Goal: Information Seeking & Learning: Compare options

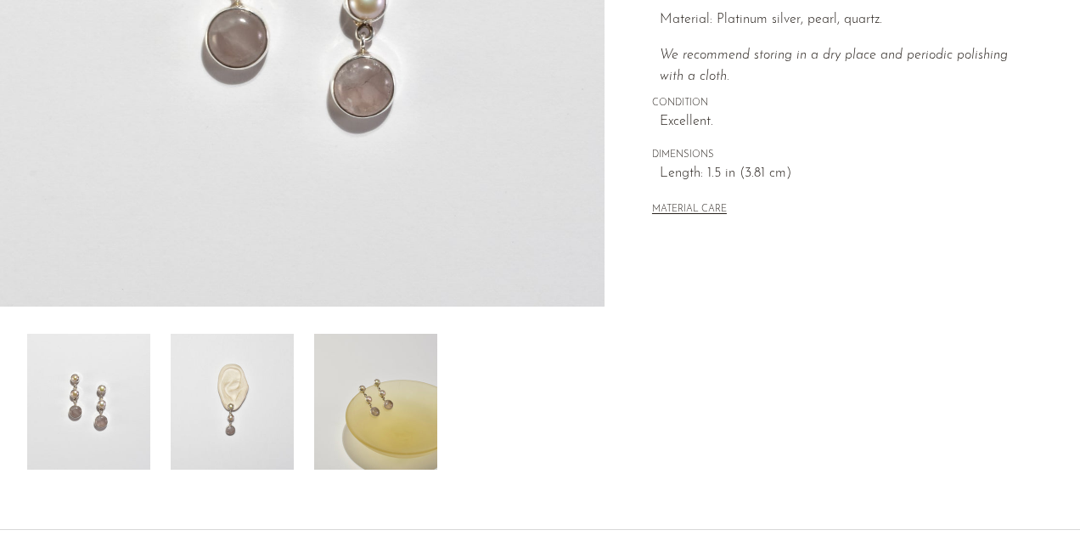
scroll to position [413, 0]
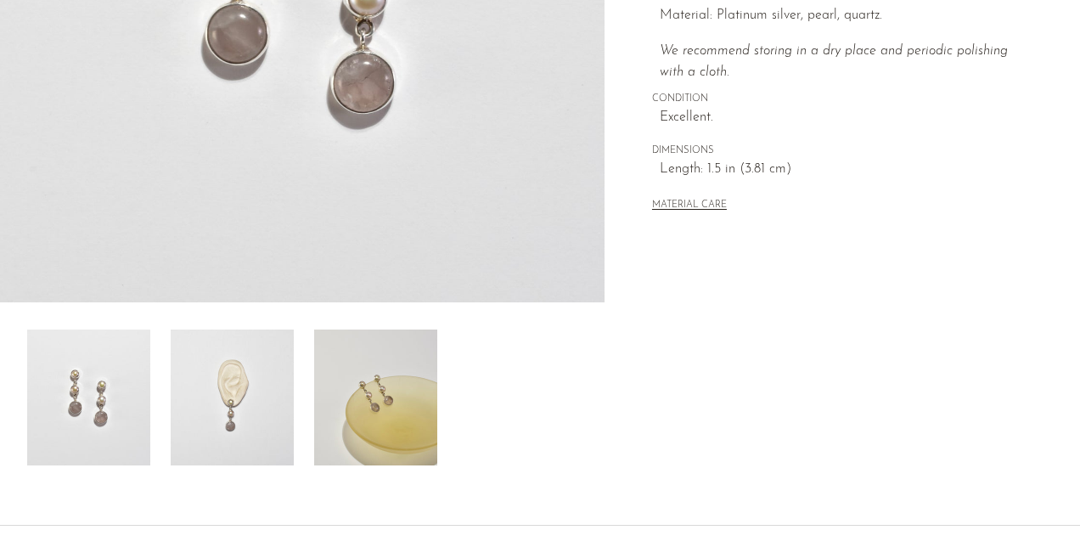
click at [230, 413] on img at bounding box center [232, 397] width 123 height 136
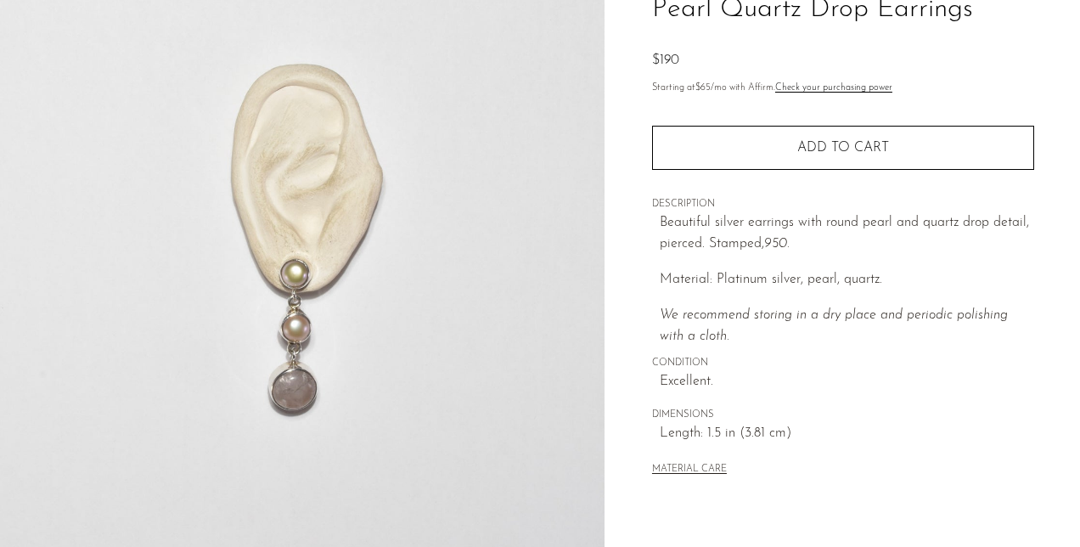
scroll to position [148, 0]
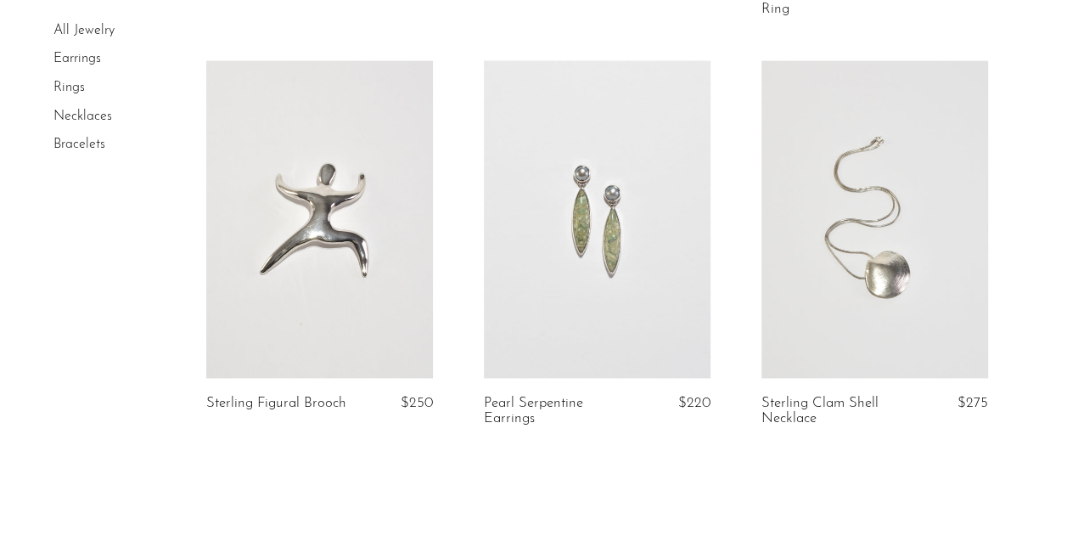
scroll to position [4555, 0]
click at [875, 280] on link at bounding box center [874, 217] width 227 height 317
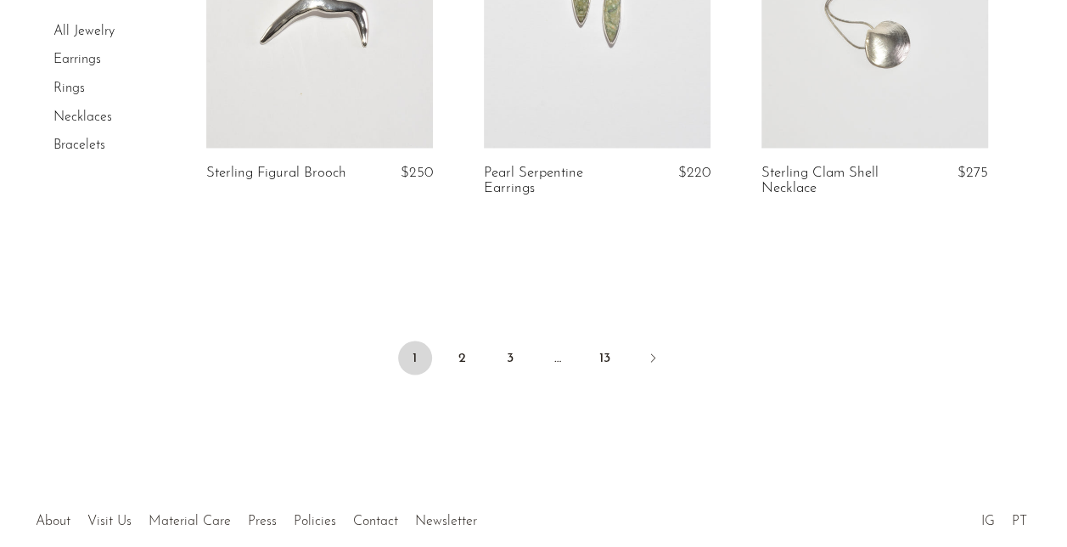
scroll to position [4779, 0]
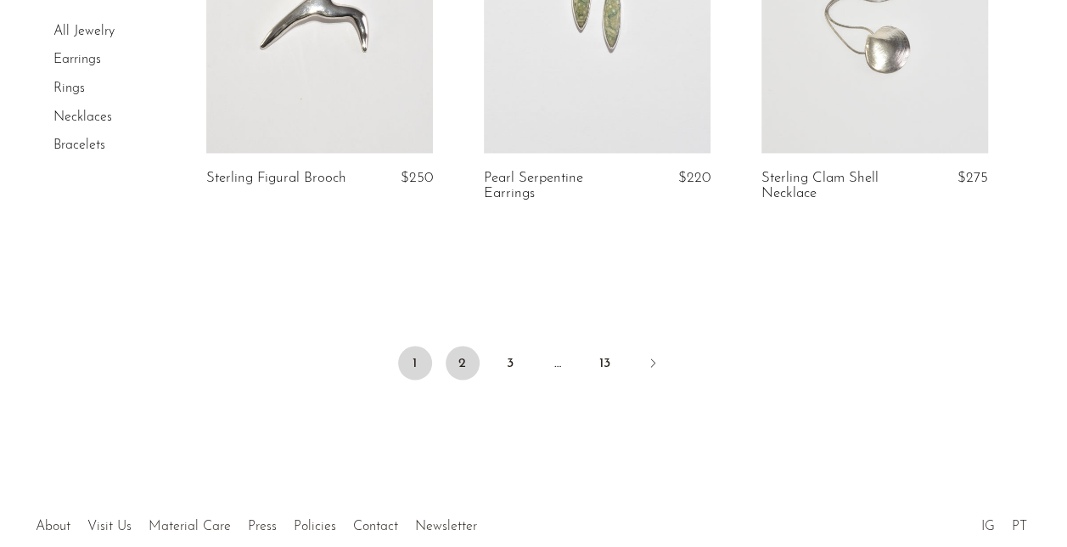
click at [462, 358] on link "2" at bounding box center [463, 362] width 34 height 34
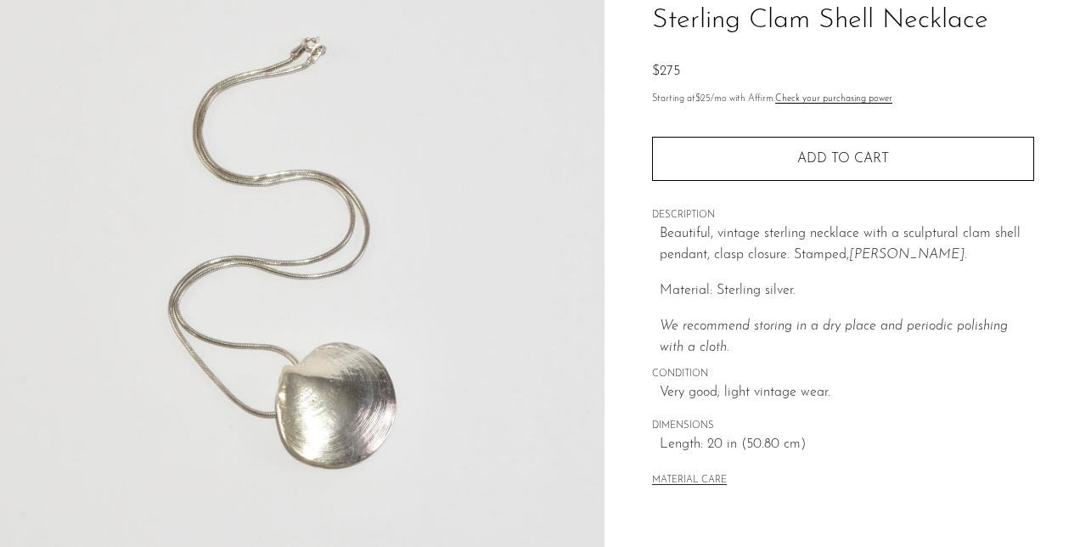
scroll to position [139, 0]
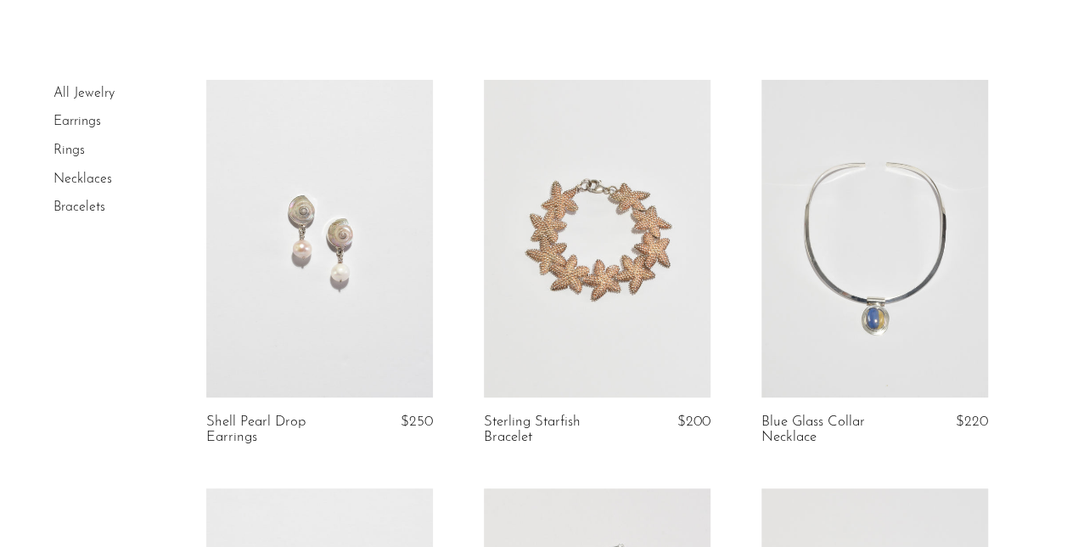
scroll to position [77, 0]
click at [619, 265] on link at bounding box center [597, 237] width 227 height 317
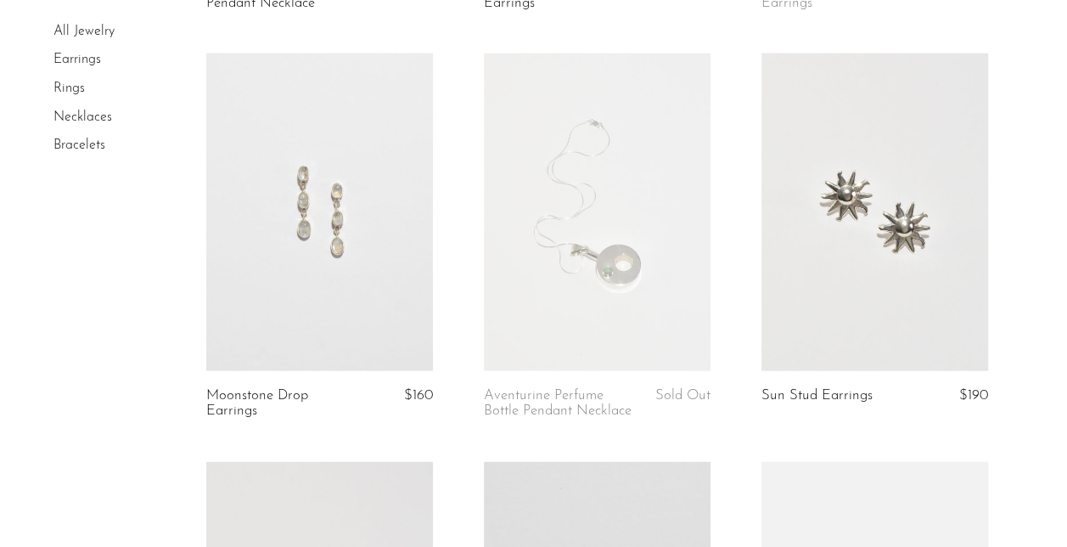
scroll to position [1754, 0]
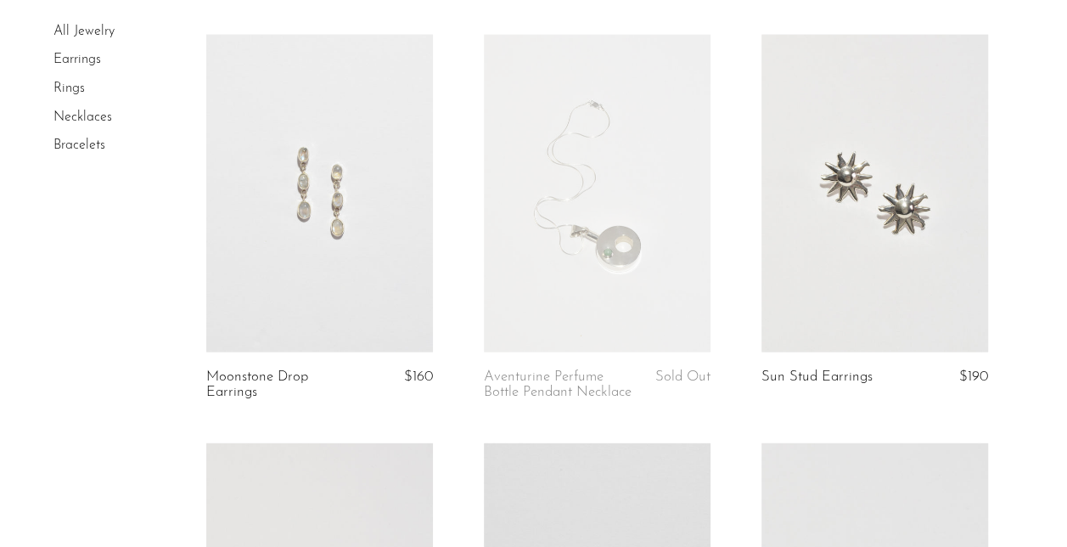
click at [363, 198] on link at bounding box center [319, 193] width 227 height 317
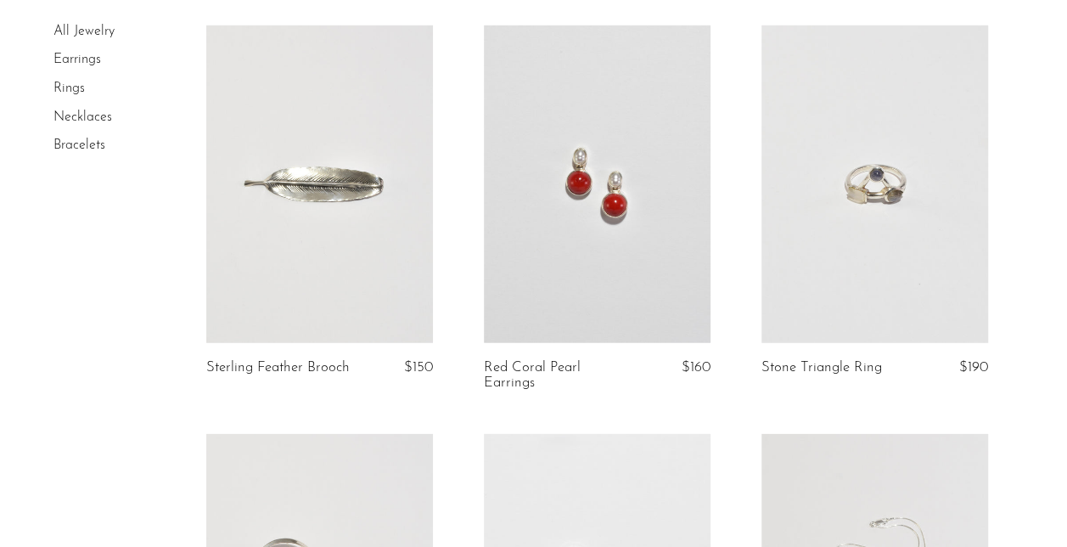
scroll to position [2163, 0]
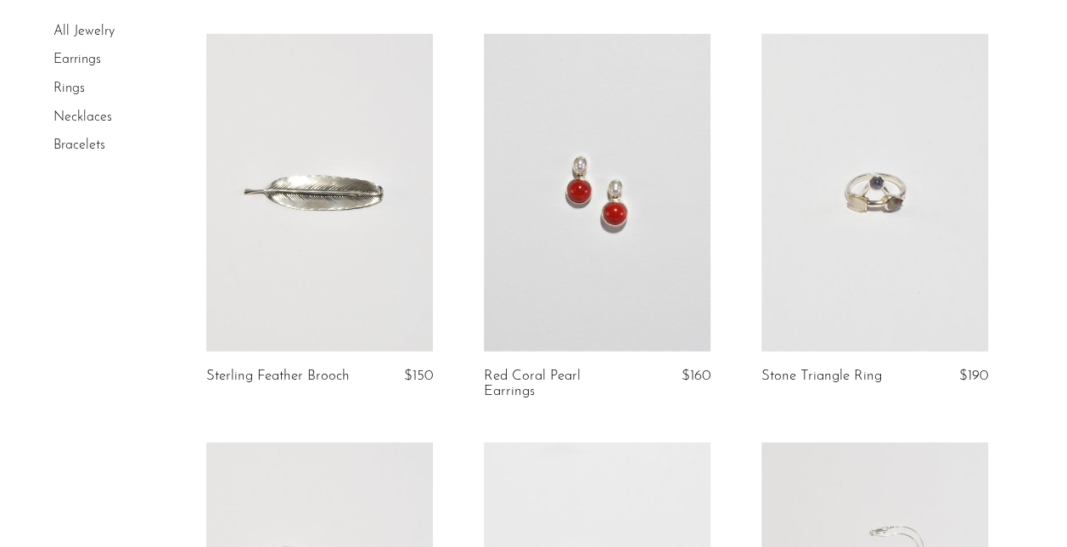
click at [623, 284] on link at bounding box center [597, 192] width 227 height 317
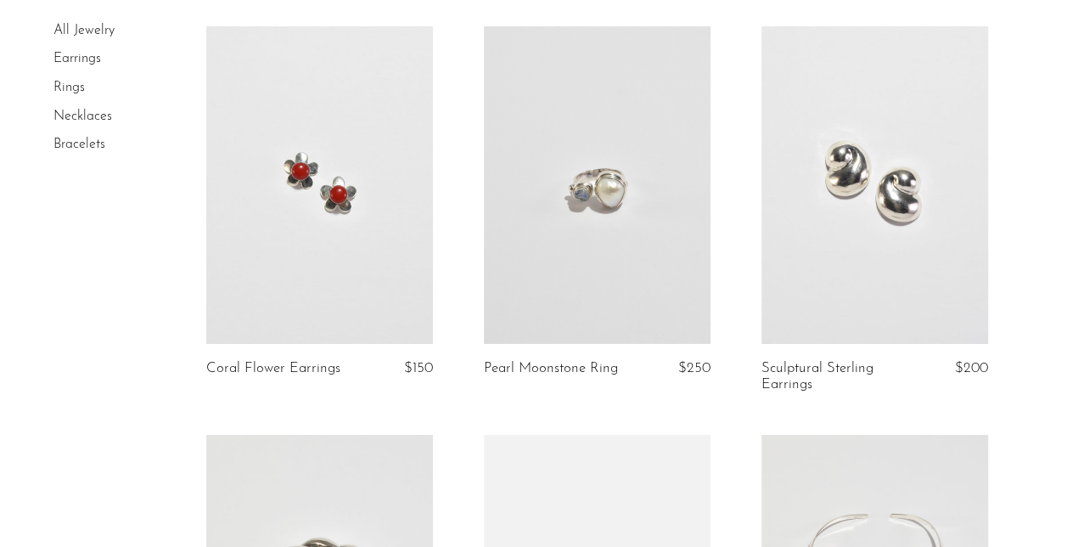
scroll to position [2995, 0]
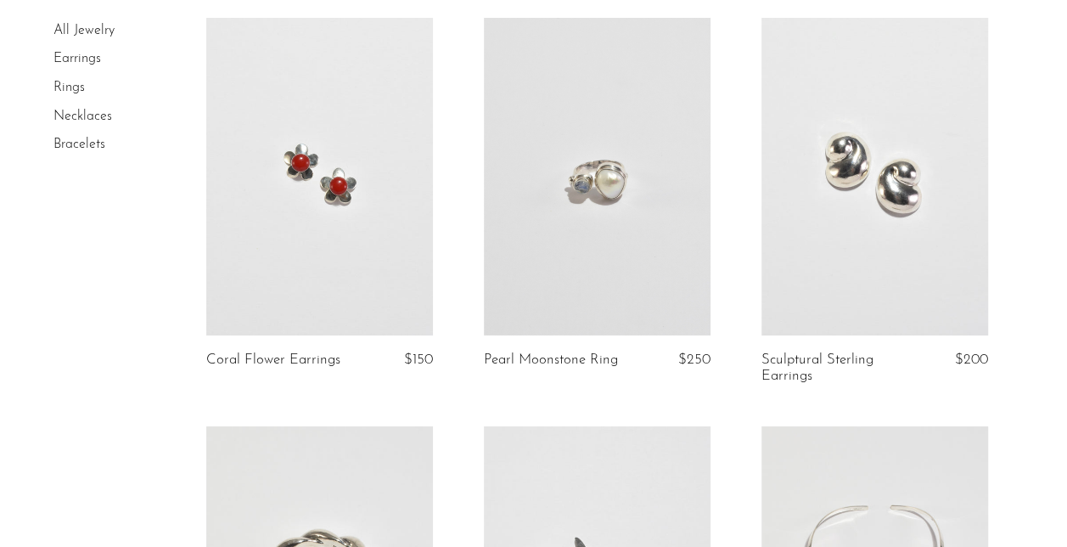
click at [628, 211] on link at bounding box center [597, 176] width 227 height 317
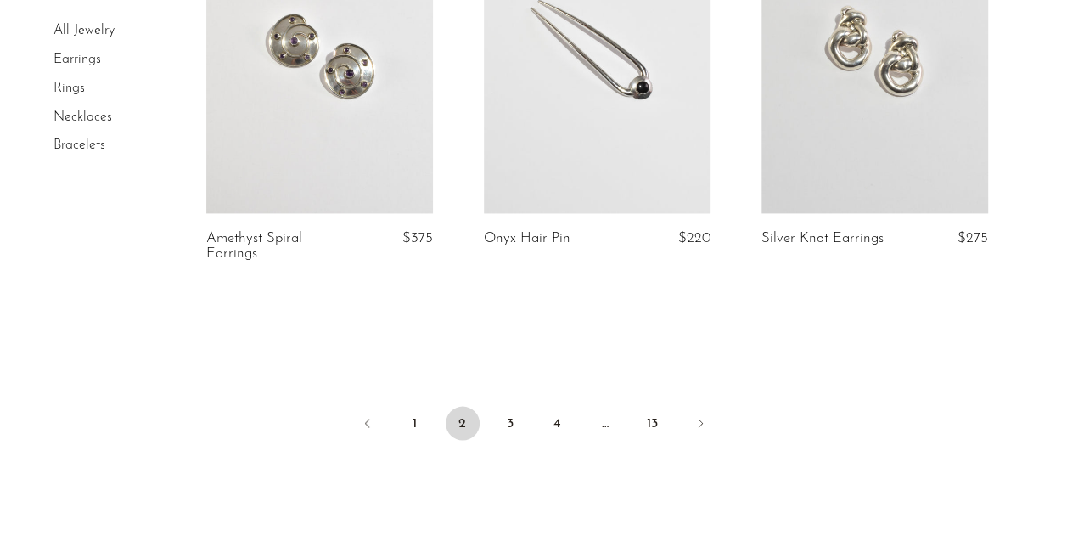
scroll to position [4752, 0]
click at [514, 438] on link "3" at bounding box center [510, 421] width 34 height 34
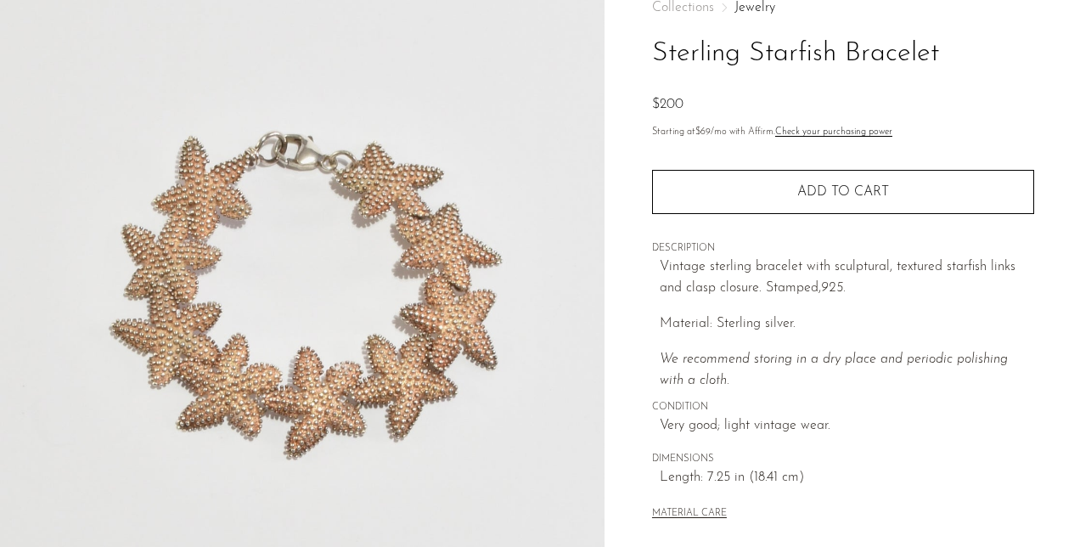
scroll to position [105, 0]
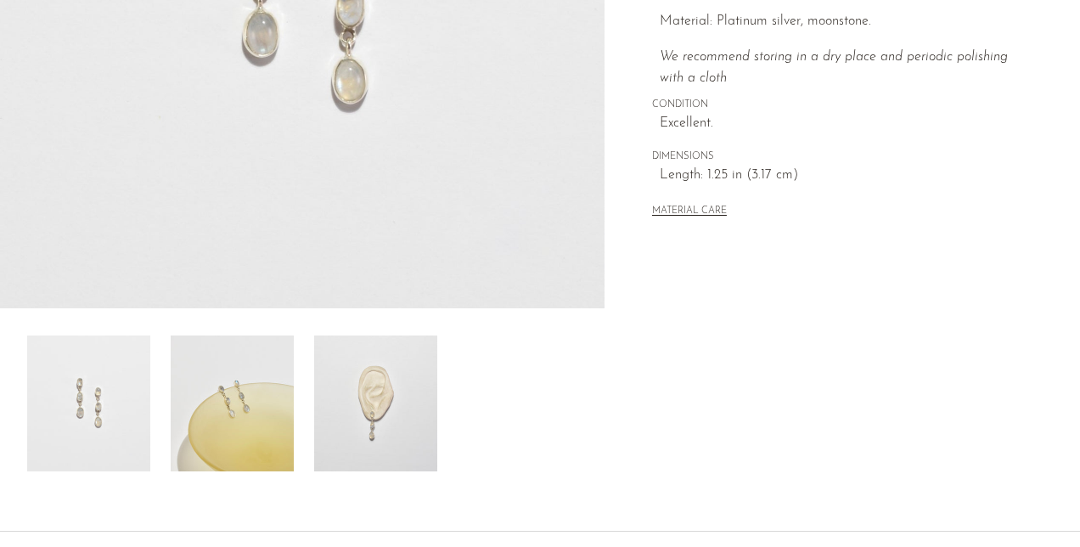
scroll to position [416, 0]
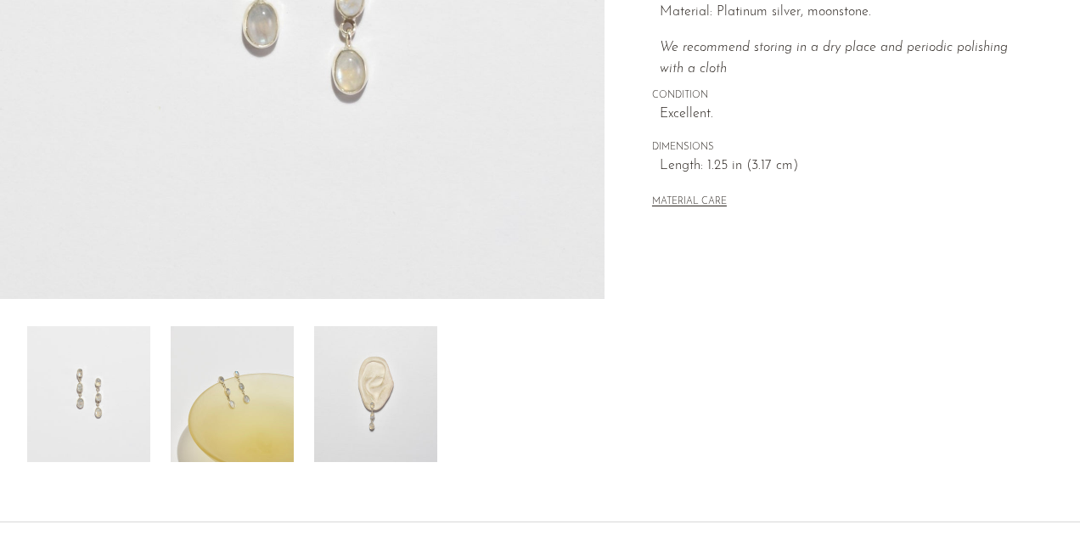
click at [382, 398] on img at bounding box center [375, 394] width 123 height 136
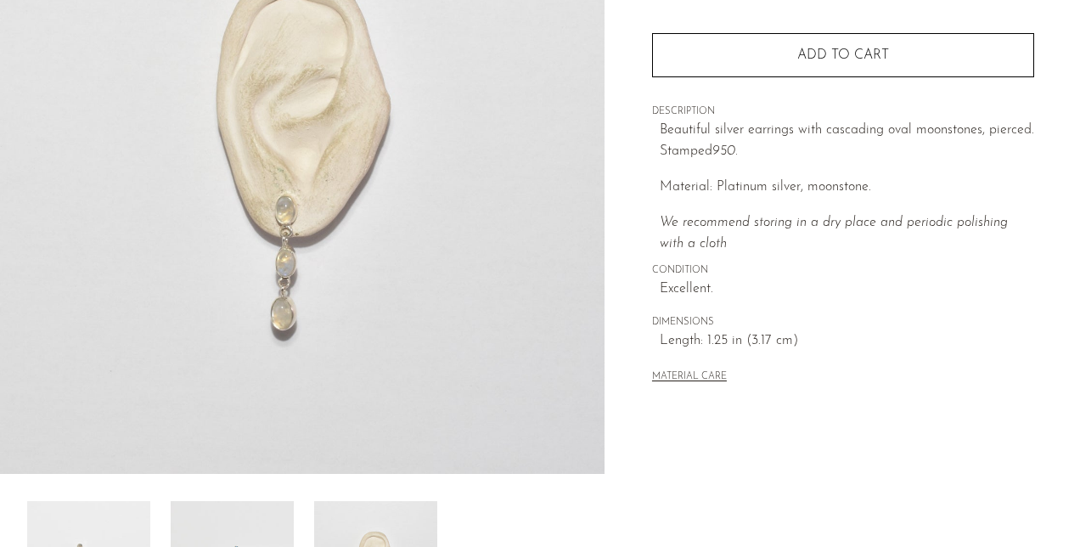
scroll to position [214, 0]
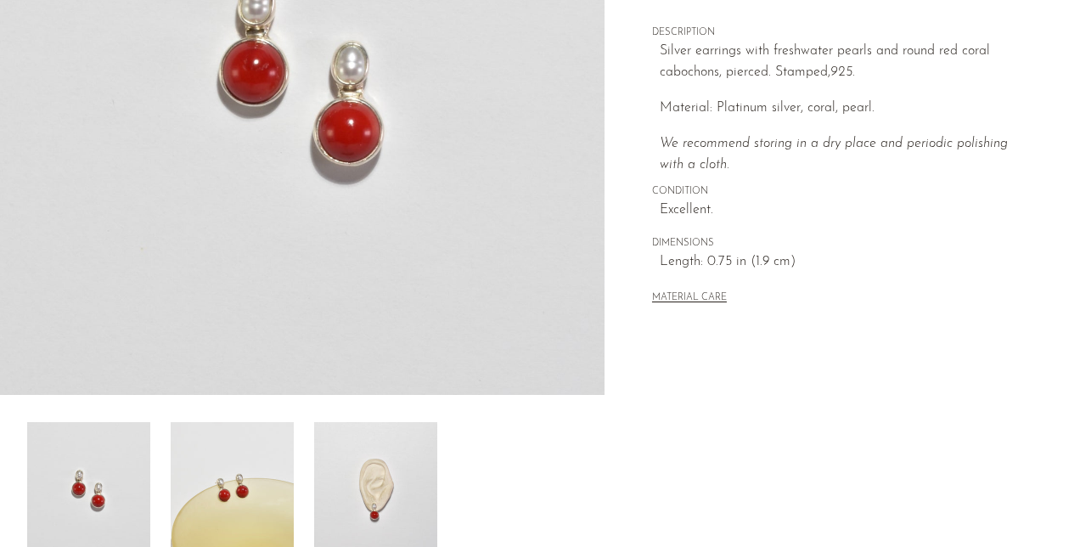
scroll to position [327, 0]
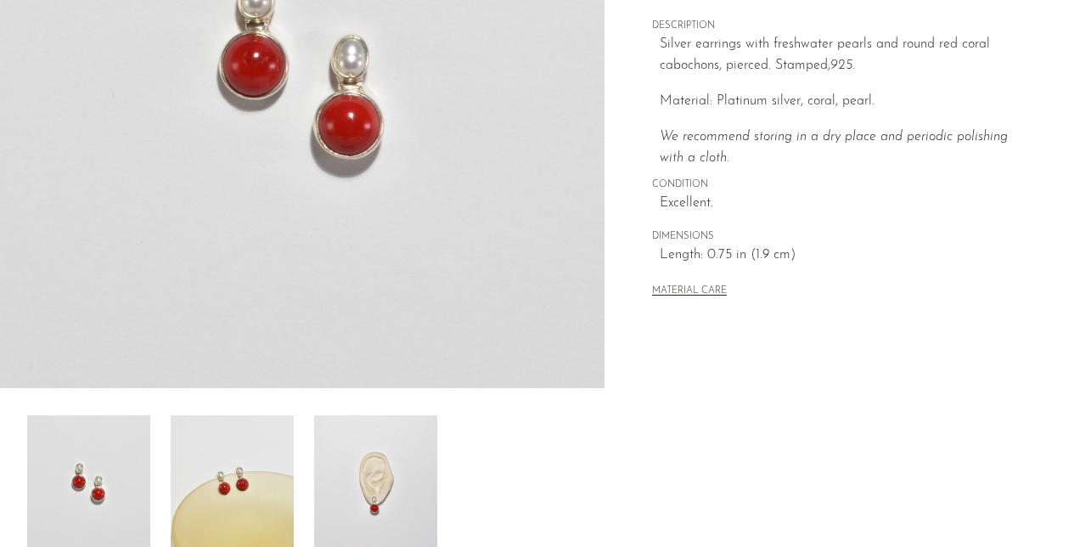
click at [377, 484] on img at bounding box center [375, 483] width 123 height 136
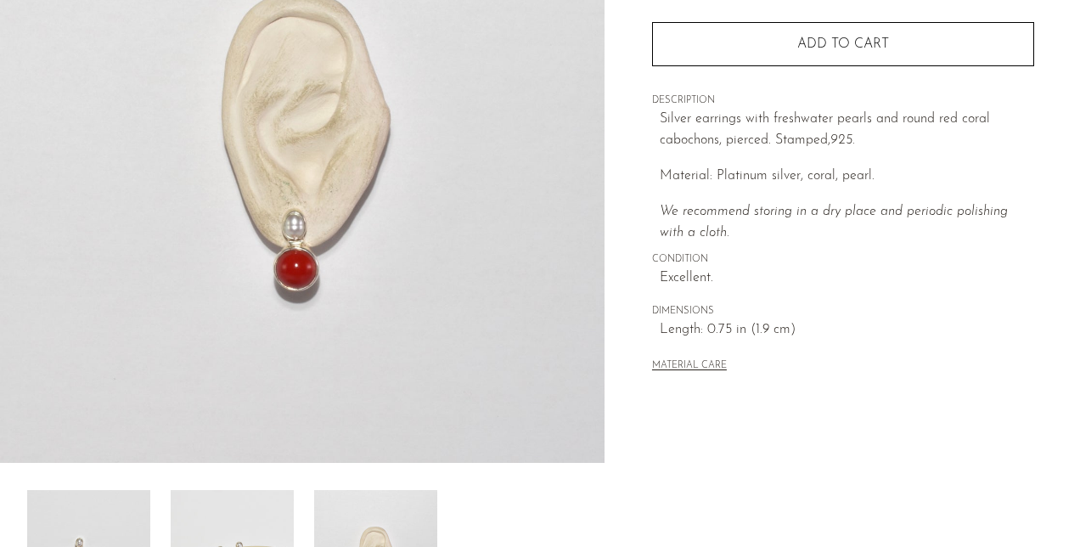
scroll to position [248, 0]
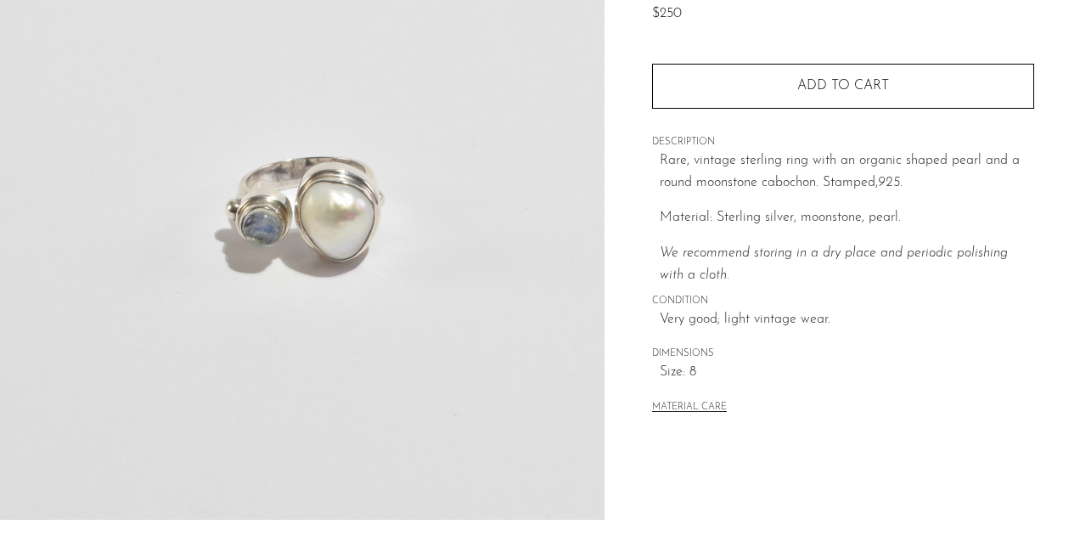
scroll to position [194, 0]
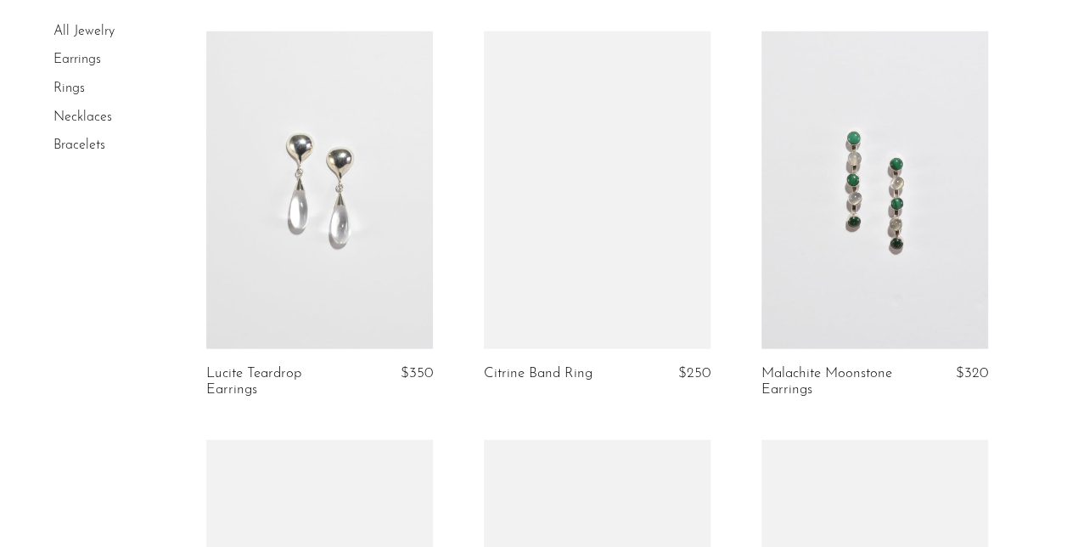
scroll to position [2150, 0]
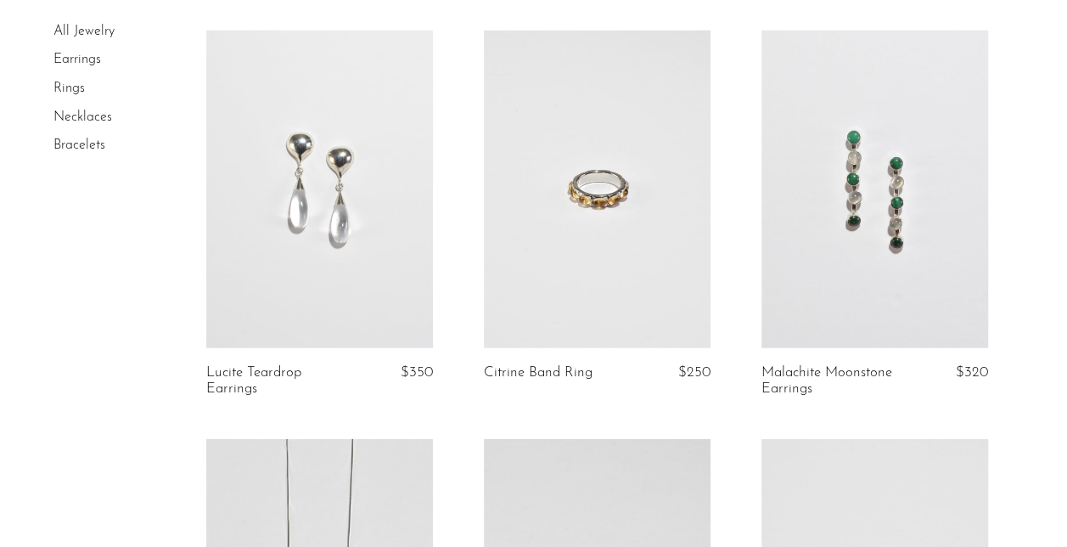
click at [869, 241] on link at bounding box center [874, 189] width 227 height 317
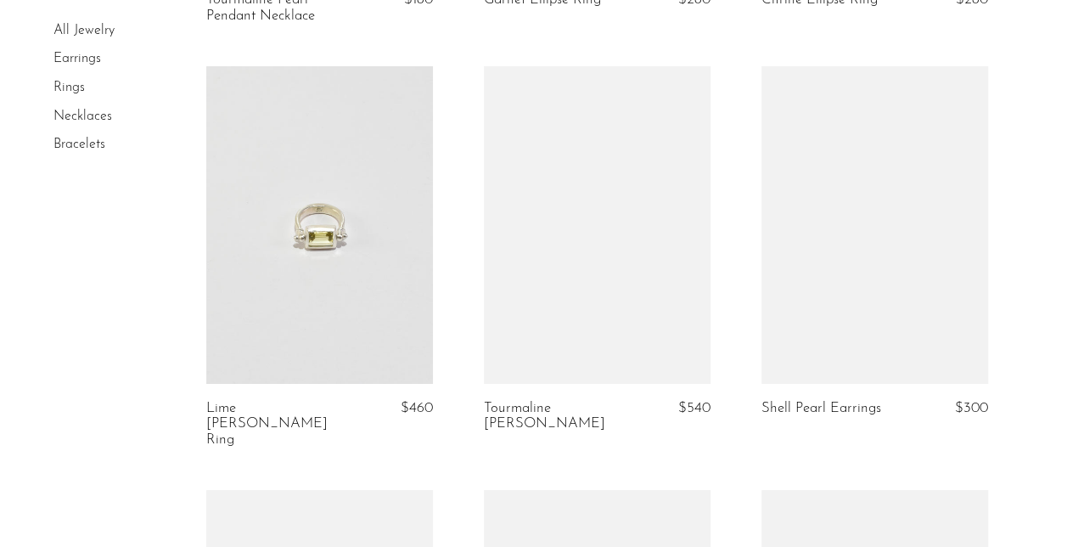
scroll to position [2932, 0]
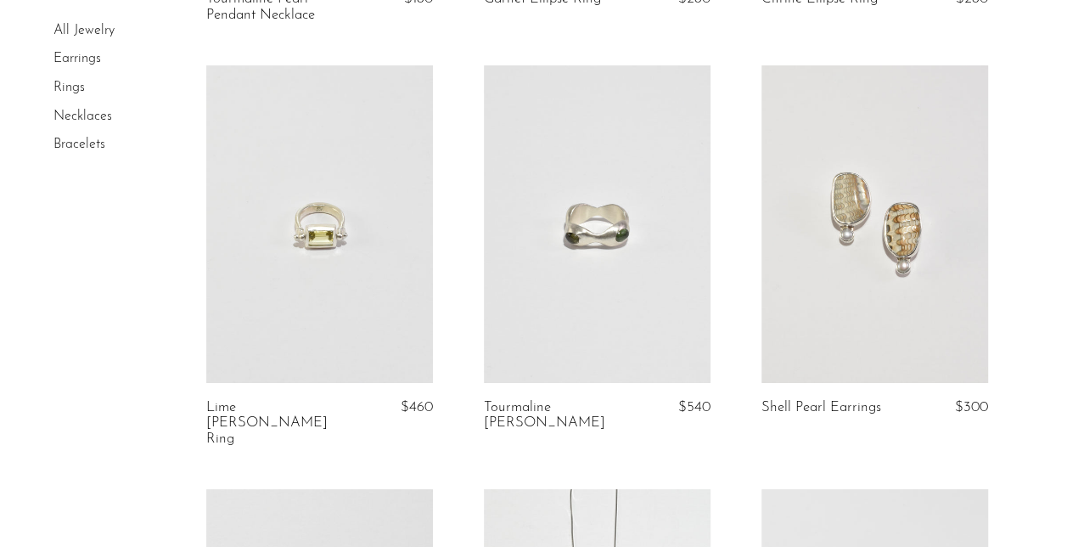
click at [868, 244] on link at bounding box center [874, 223] width 227 height 317
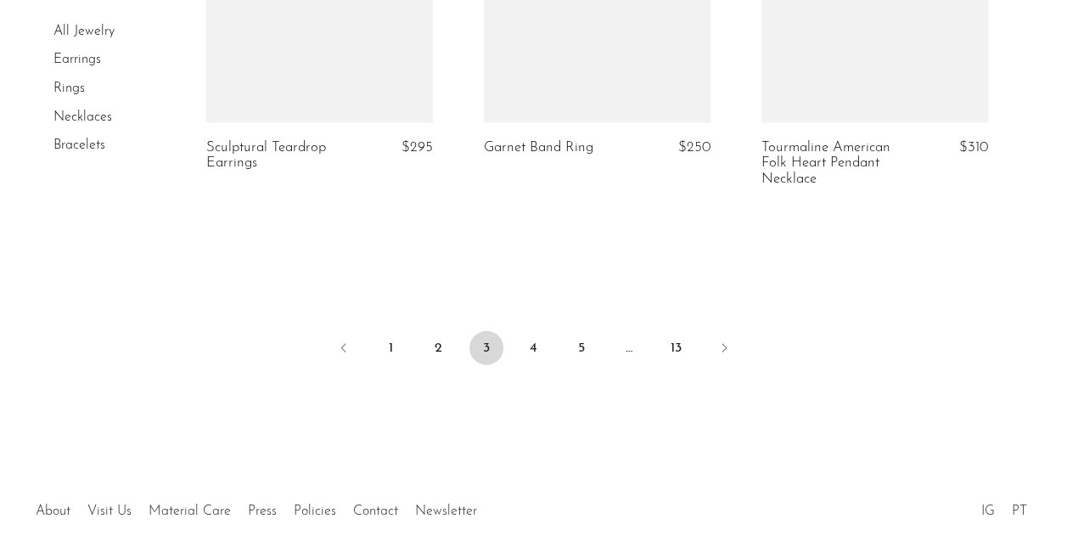
scroll to position [4845, 0]
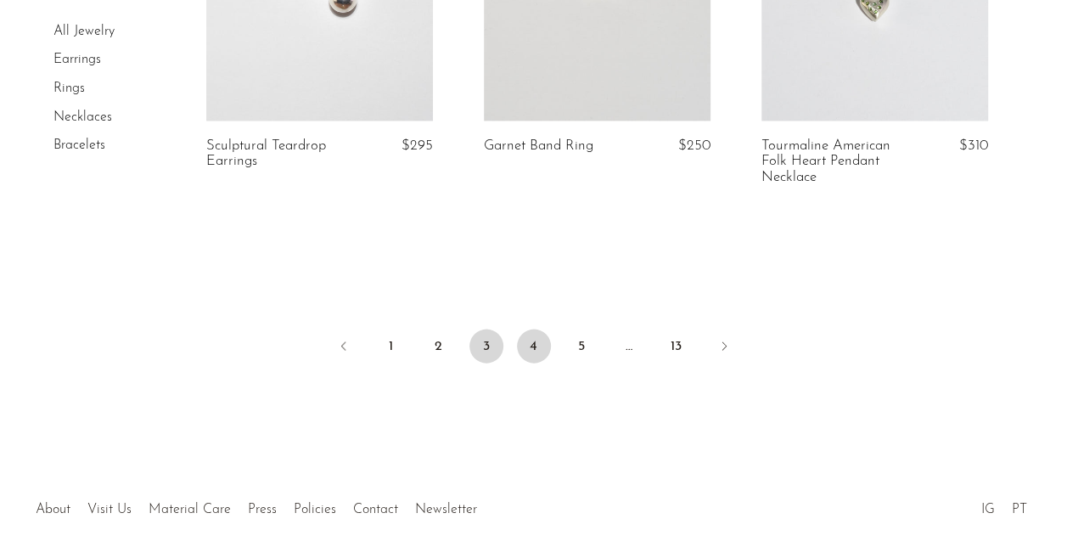
click at [531, 329] on link "4" at bounding box center [534, 346] width 34 height 34
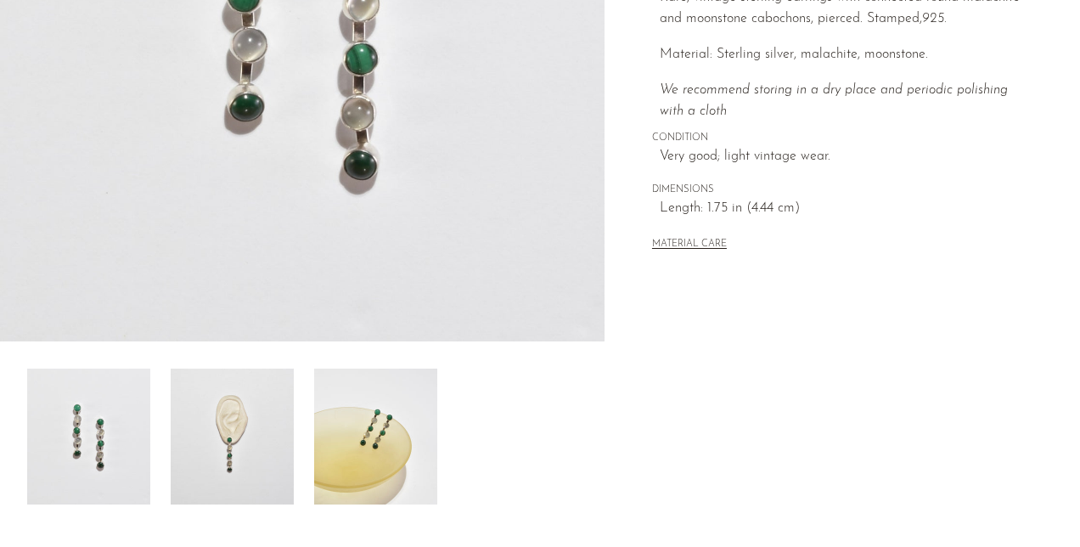
scroll to position [374, 0]
click at [238, 452] on img at bounding box center [232, 436] width 123 height 136
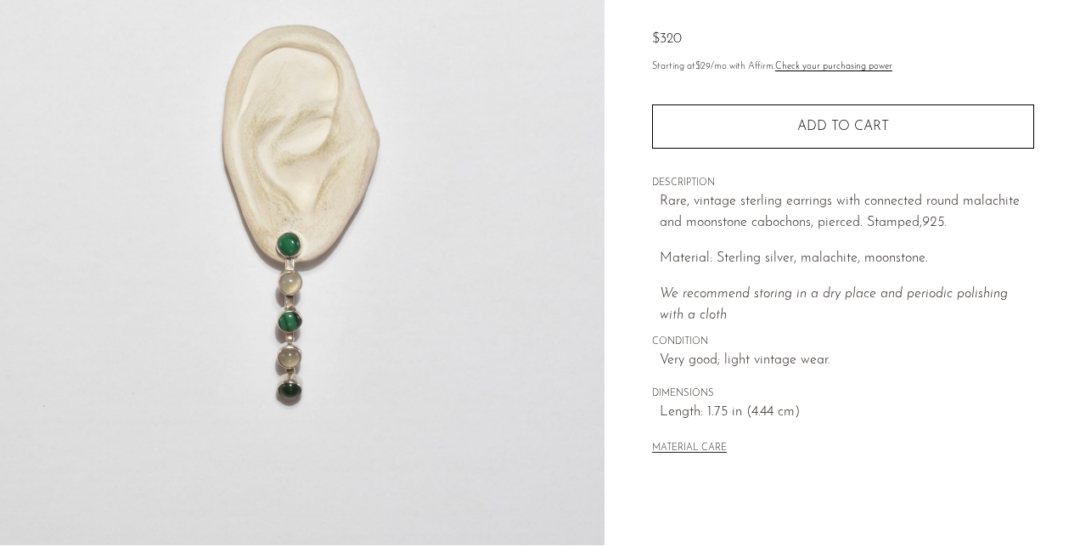
scroll to position [171, 0]
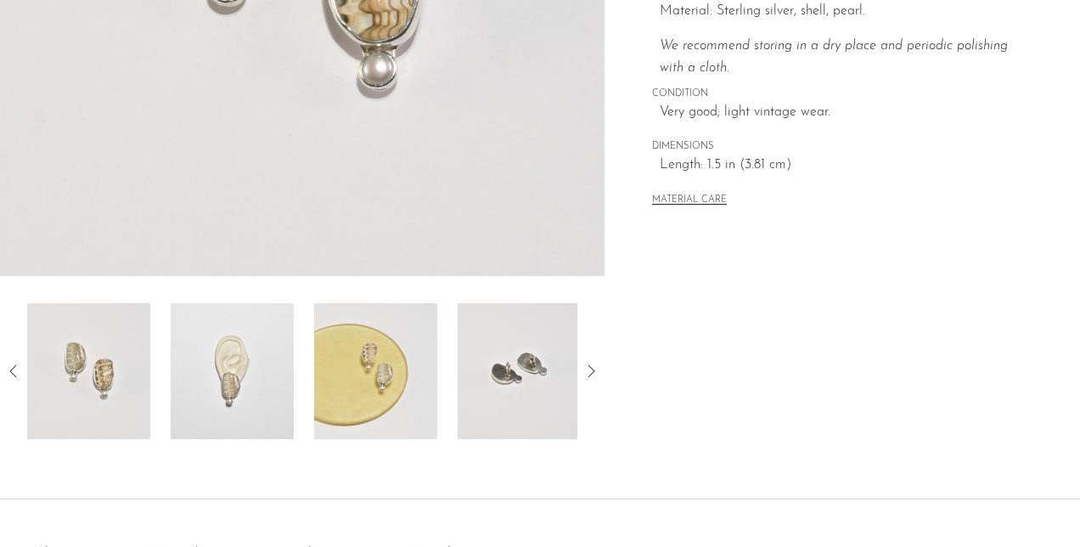
click at [267, 365] on img at bounding box center [232, 371] width 123 height 136
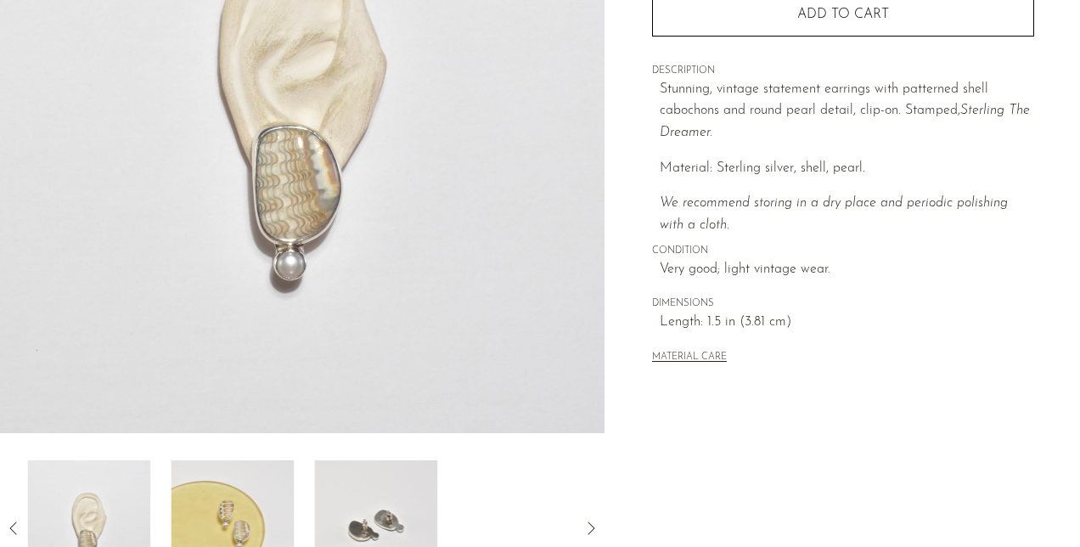
scroll to position [259, 0]
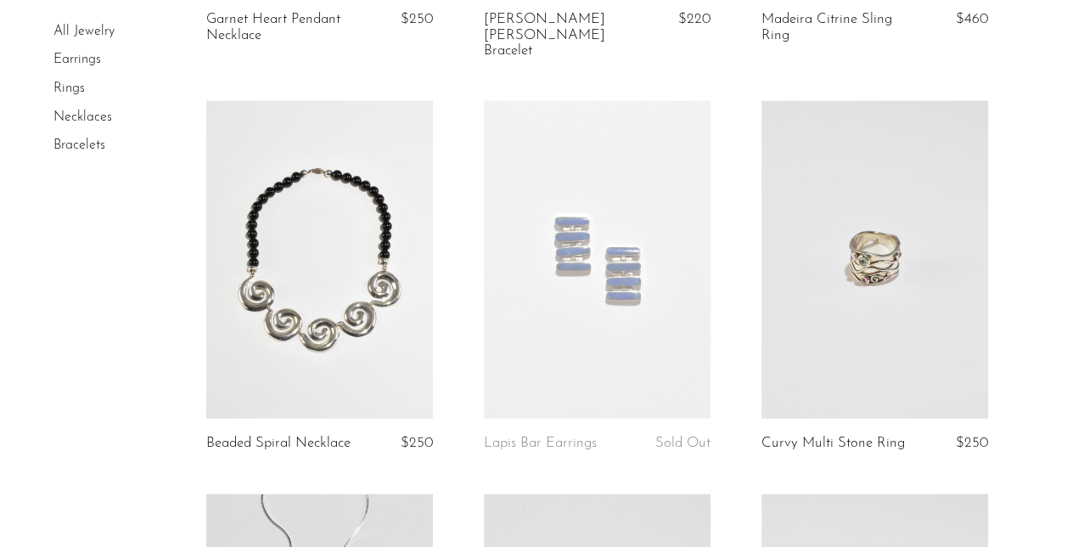
scroll to position [1710, 0]
click at [373, 317] on link at bounding box center [319, 258] width 227 height 317
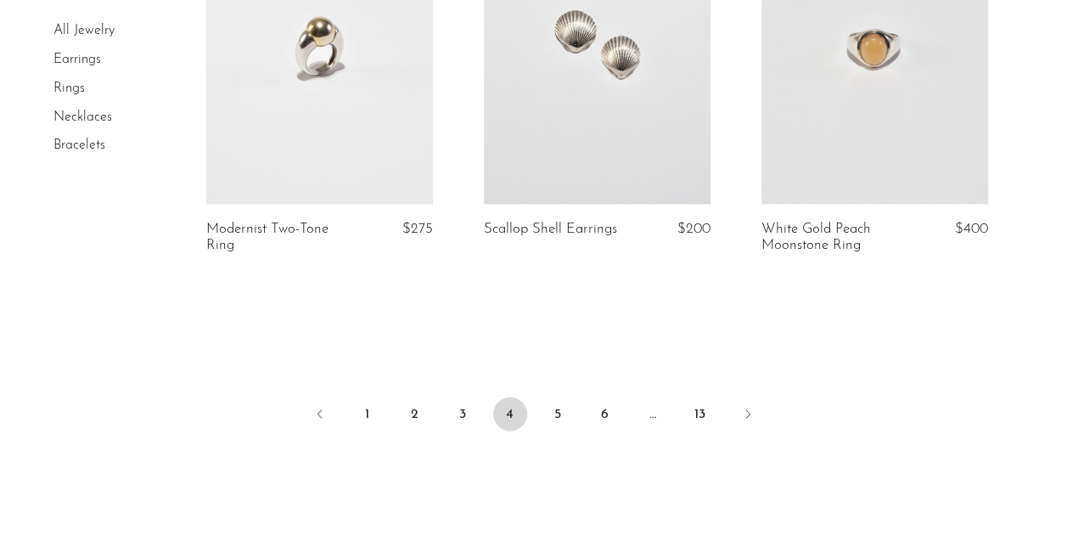
scroll to position [4752, 0]
click at [553, 395] on link "5" at bounding box center [558, 412] width 34 height 34
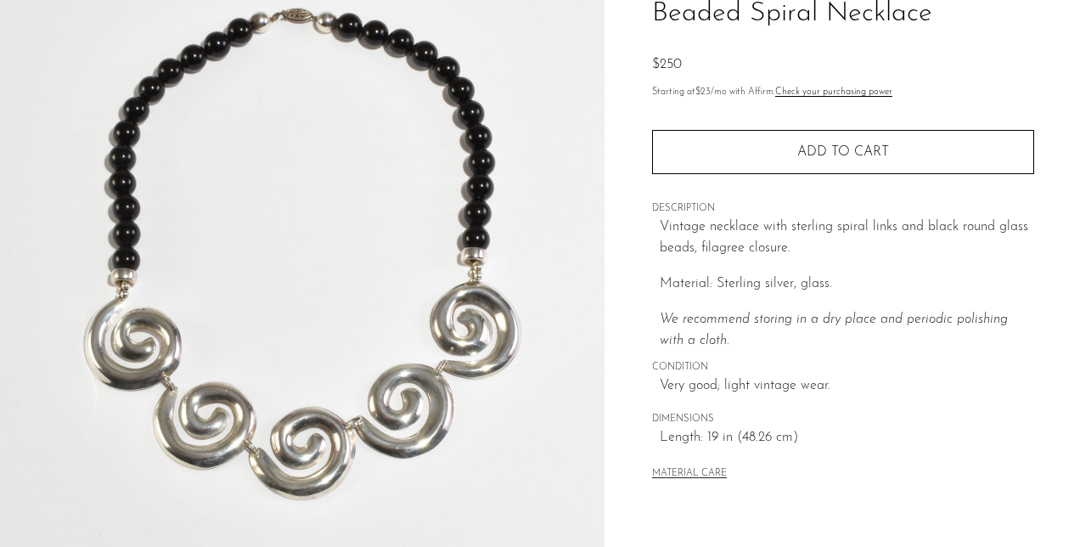
scroll to position [143, 0]
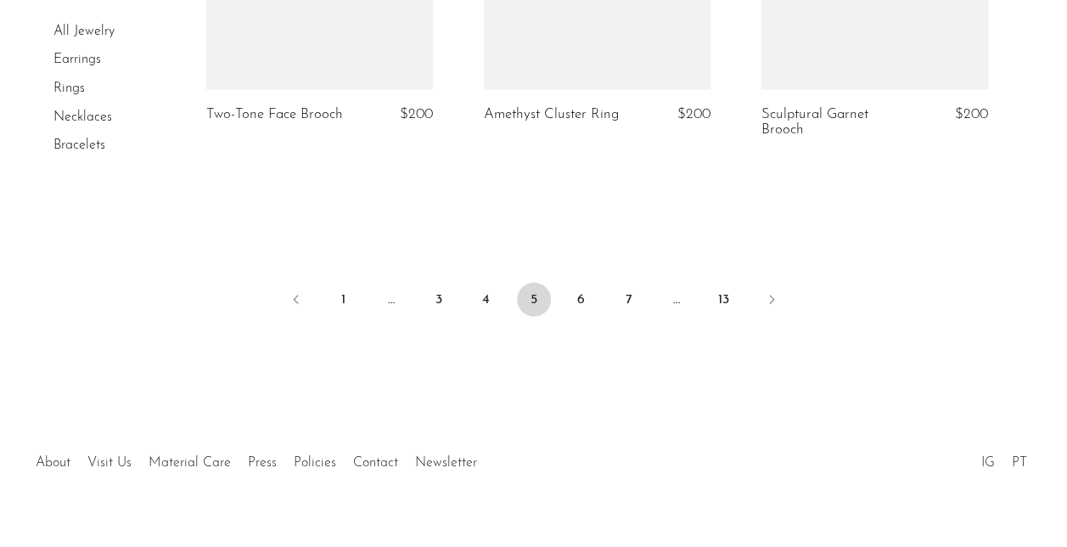
scroll to position [4903, 0]
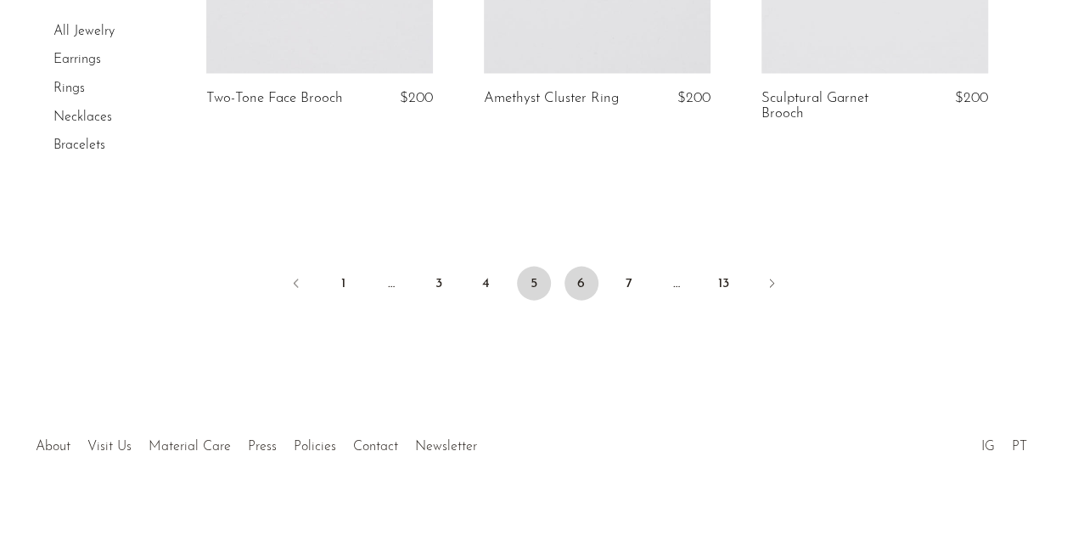
click at [574, 283] on link "6" at bounding box center [582, 284] width 34 height 34
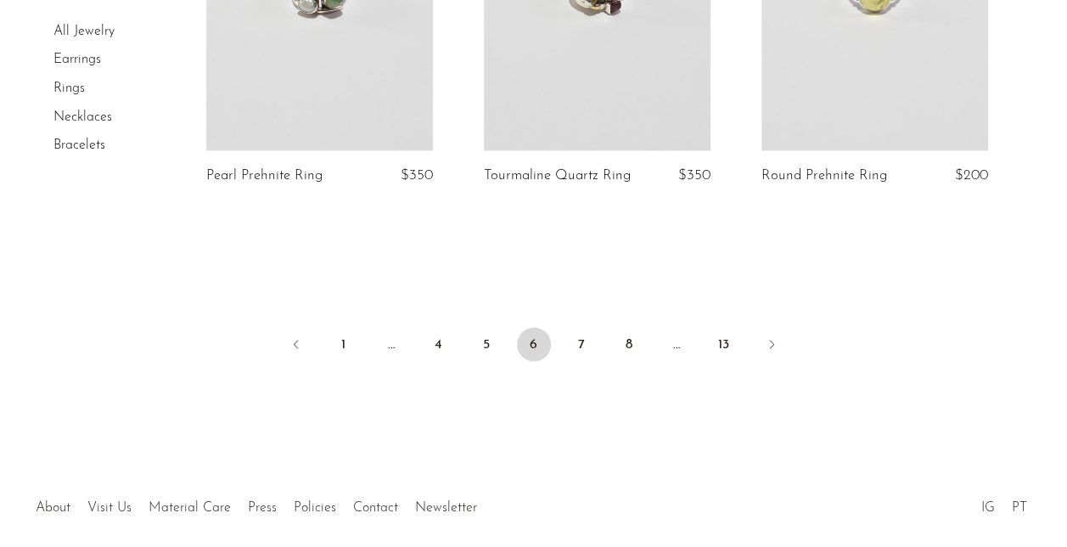
scroll to position [4885, 0]
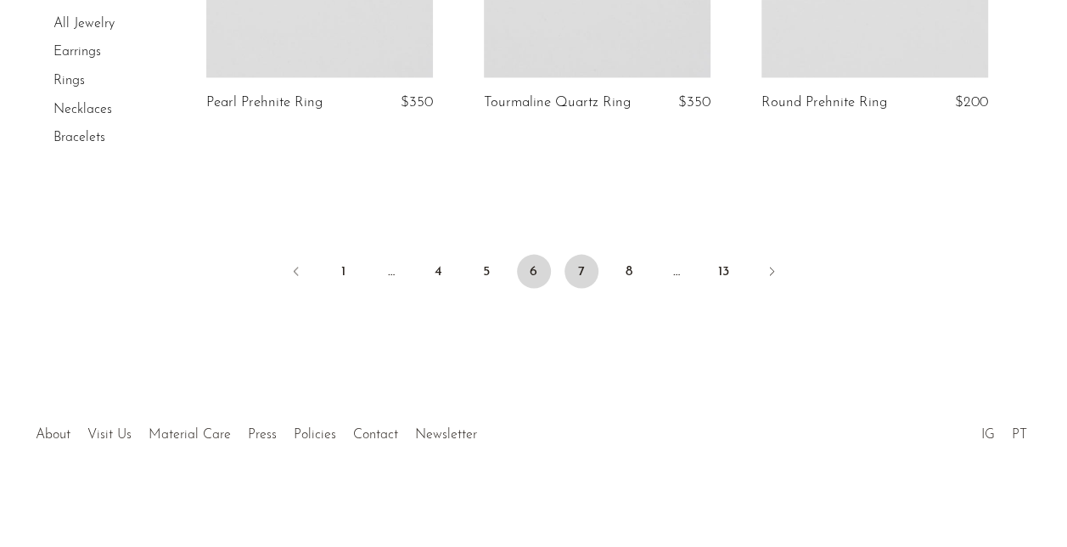
click at [576, 267] on link "7" at bounding box center [582, 272] width 34 height 34
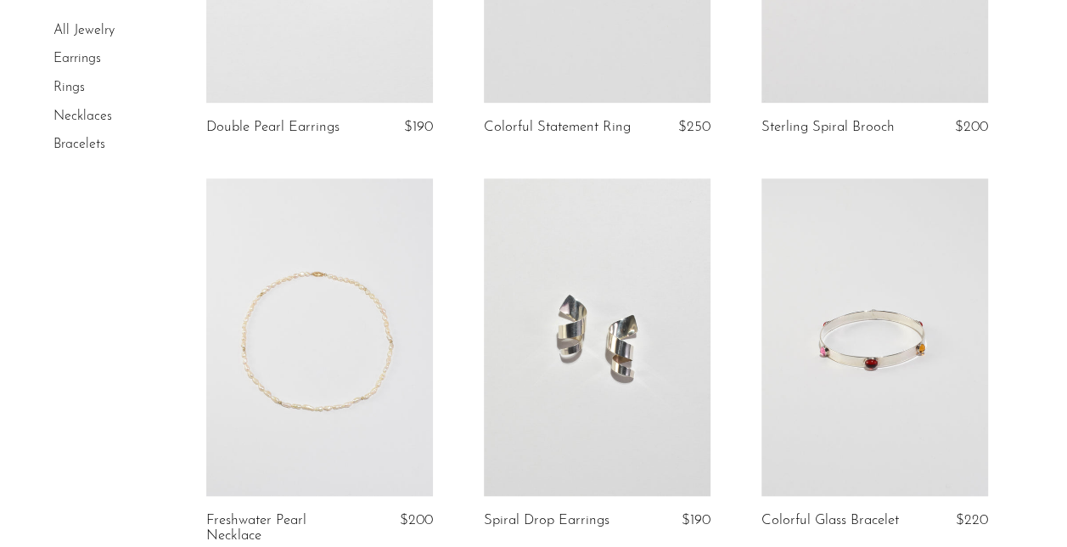
scroll to position [796, 0]
